Goal: Task Accomplishment & Management: Manage account settings

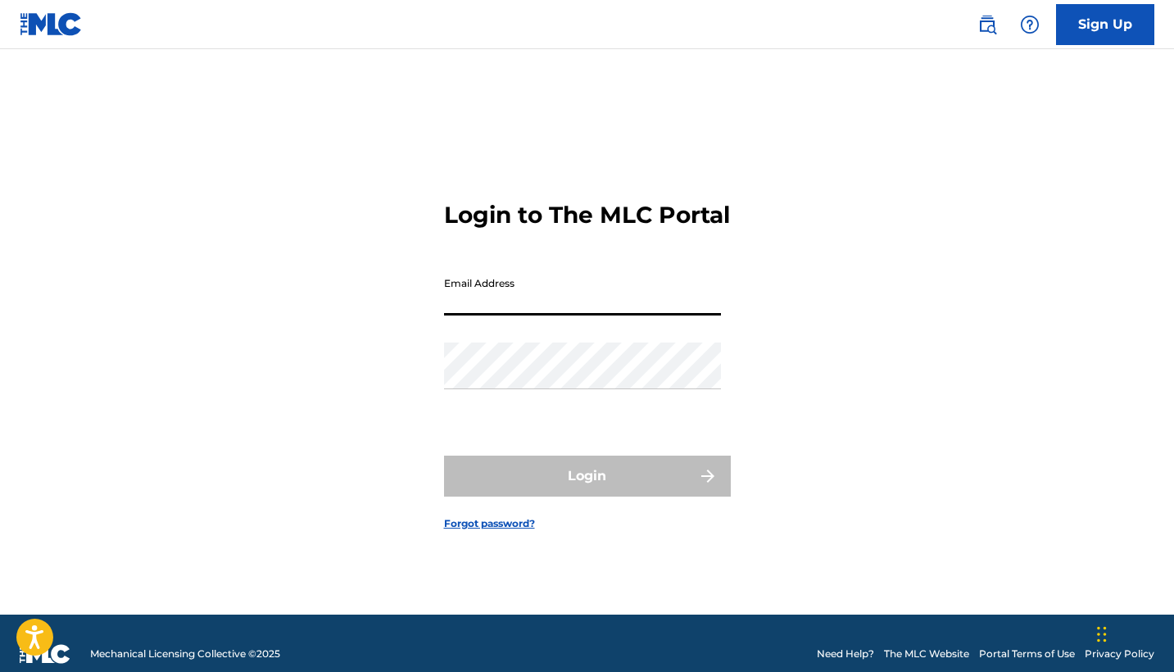
type input "[EMAIL_ADDRESS][DOMAIN_NAME]"
click at [586, 490] on button "Login" at bounding box center [587, 475] width 287 height 41
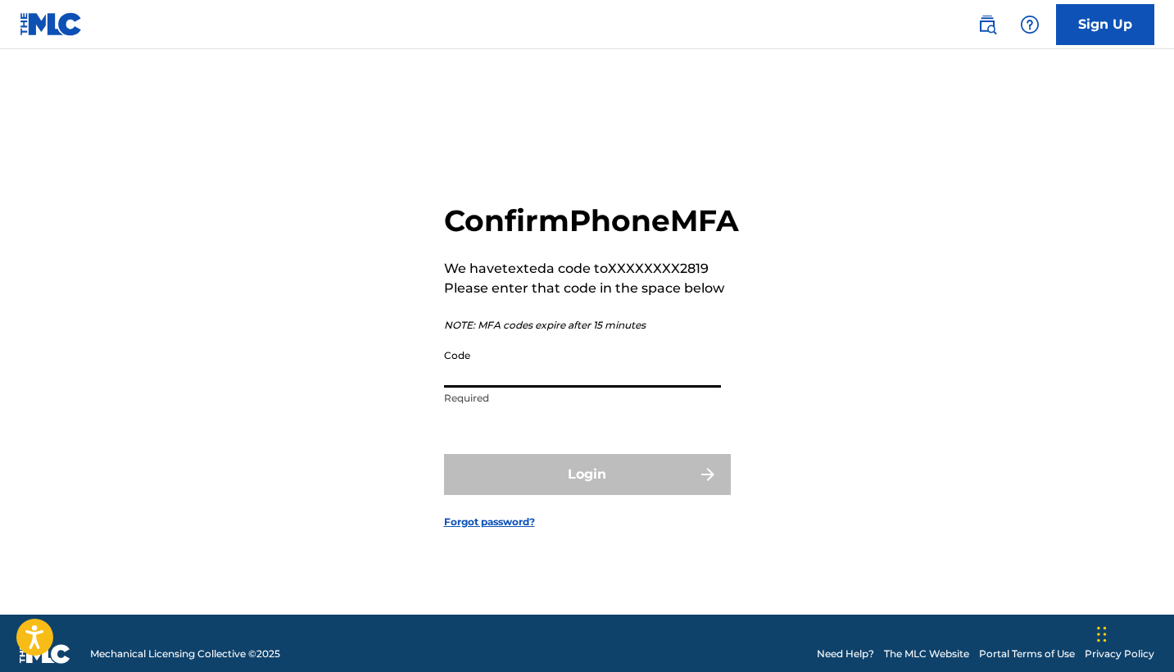
click at [486, 387] on input "Code" at bounding box center [582, 364] width 277 height 47
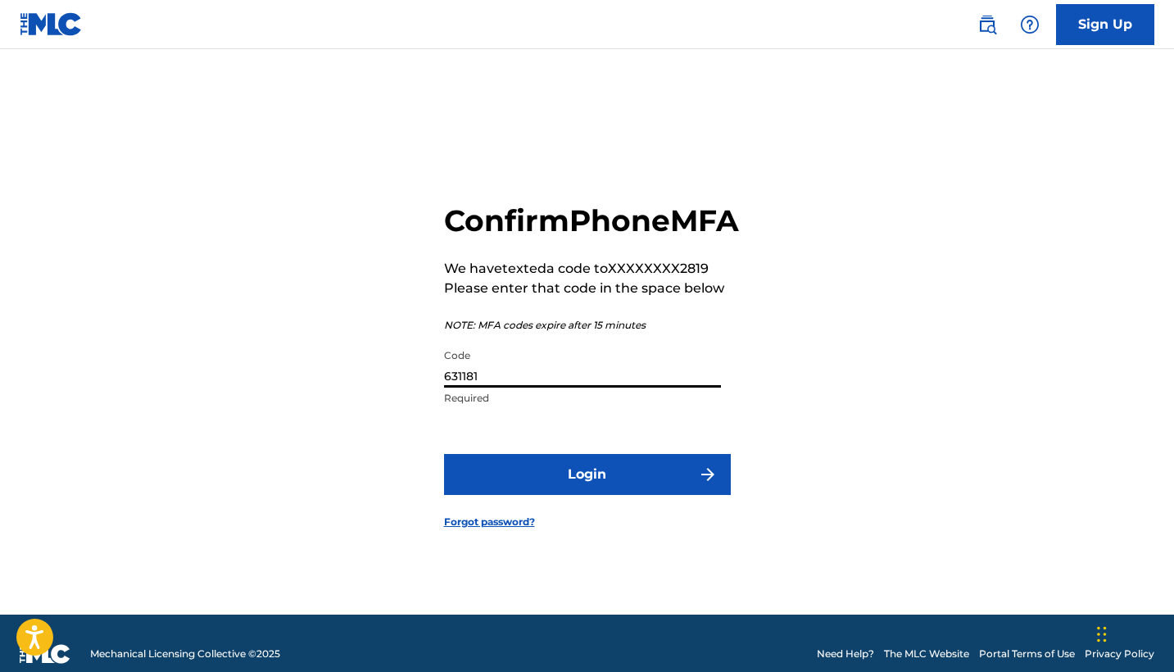
type input "631181"
click at [586, 492] on button "Login" at bounding box center [587, 474] width 287 height 41
